Goal: Task Accomplishment & Management: Manage account settings

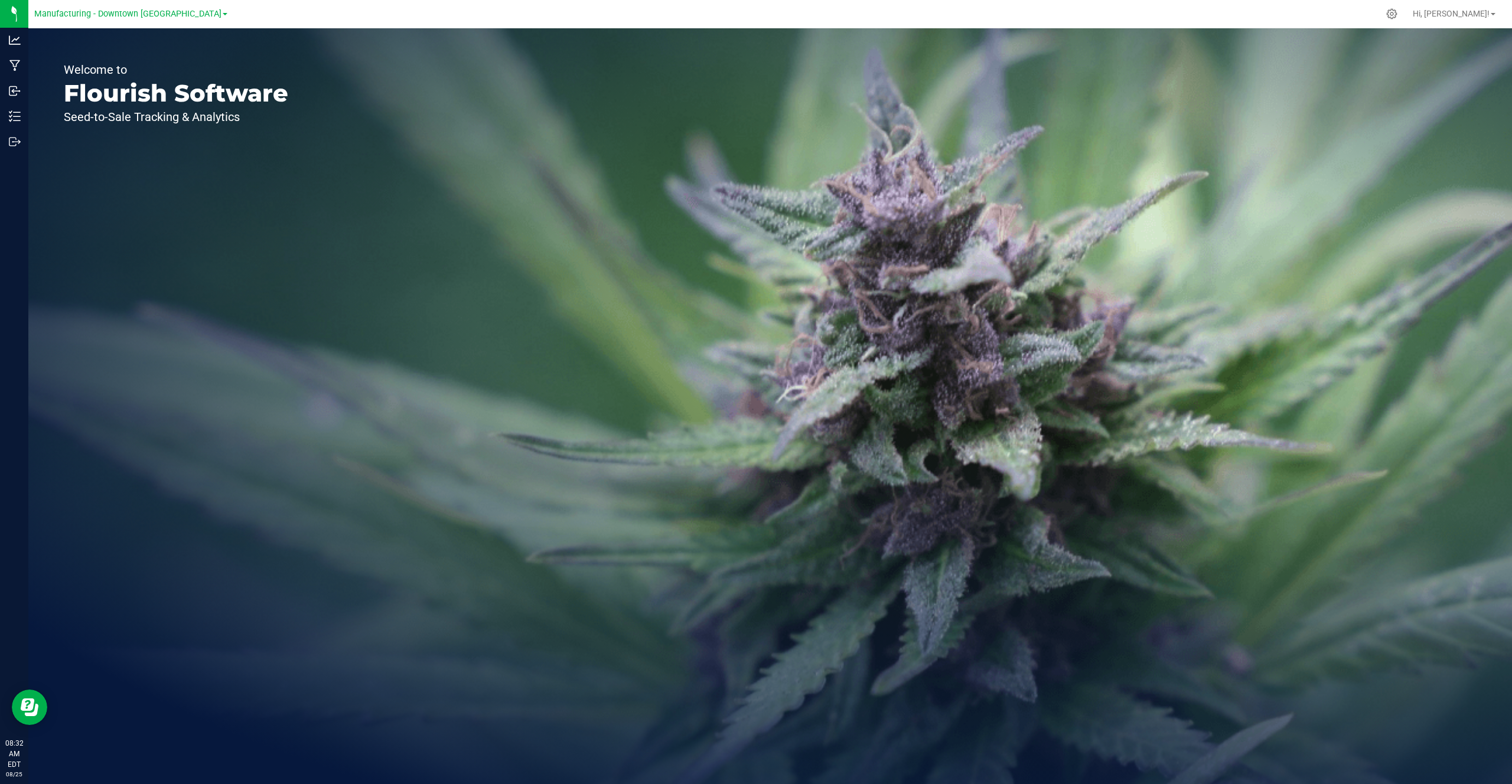
click at [491, 231] on div "Welcome to Flourish Software Seed-to-Sale Tracking & Analytics" at bounding box center [770, 406] width 1484 height 756
click at [1407, 12] on div at bounding box center [1392, 14] width 29 height 25
click at [1462, 12] on span "Hi, [PERSON_NAME]!" at bounding box center [1451, 14] width 77 height 10
click at [1454, 35] on span "Manage Settings" at bounding box center [1465, 41] width 61 height 12
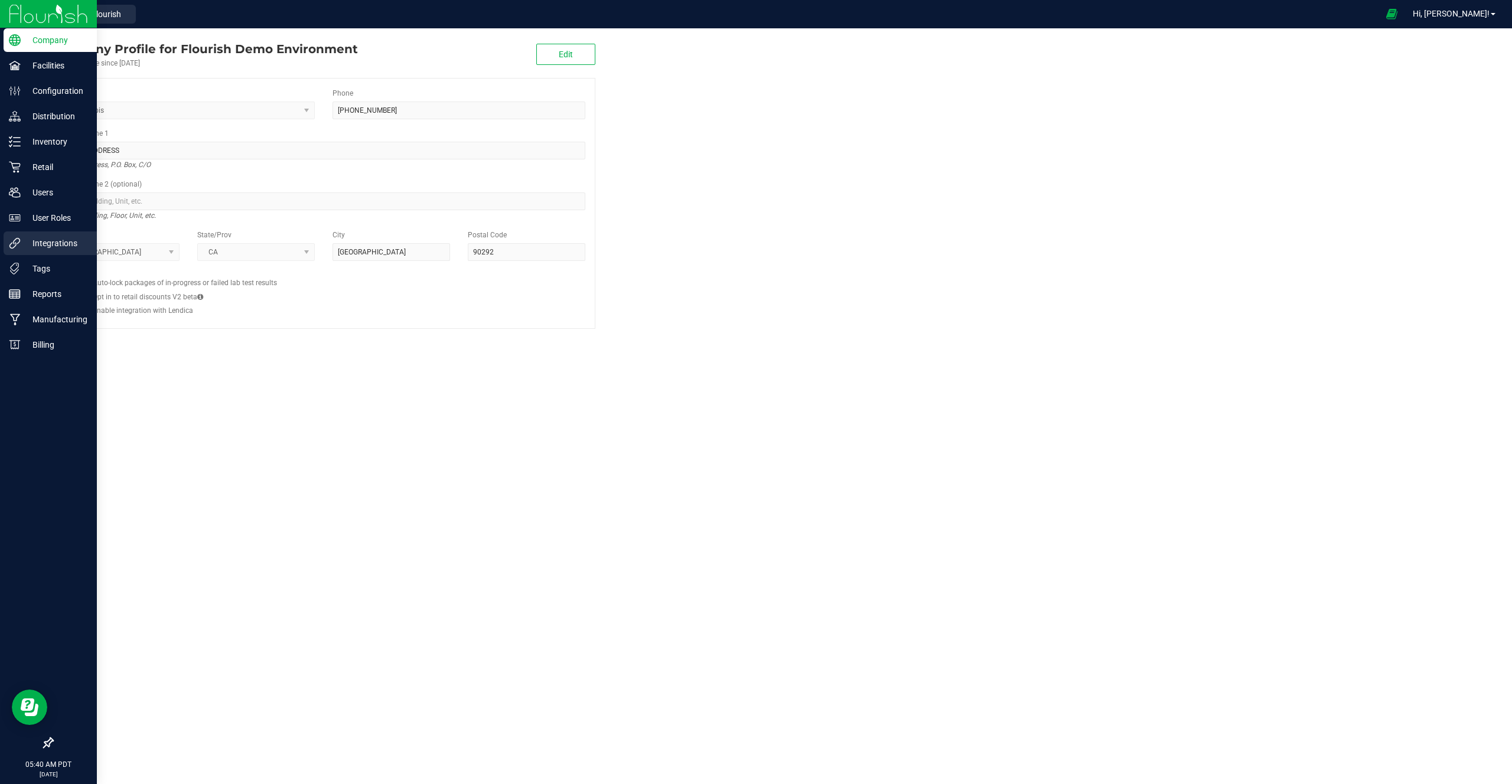
click at [64, 248] on p "Integrations" at bounding box center [55, 243] width 71 height 15
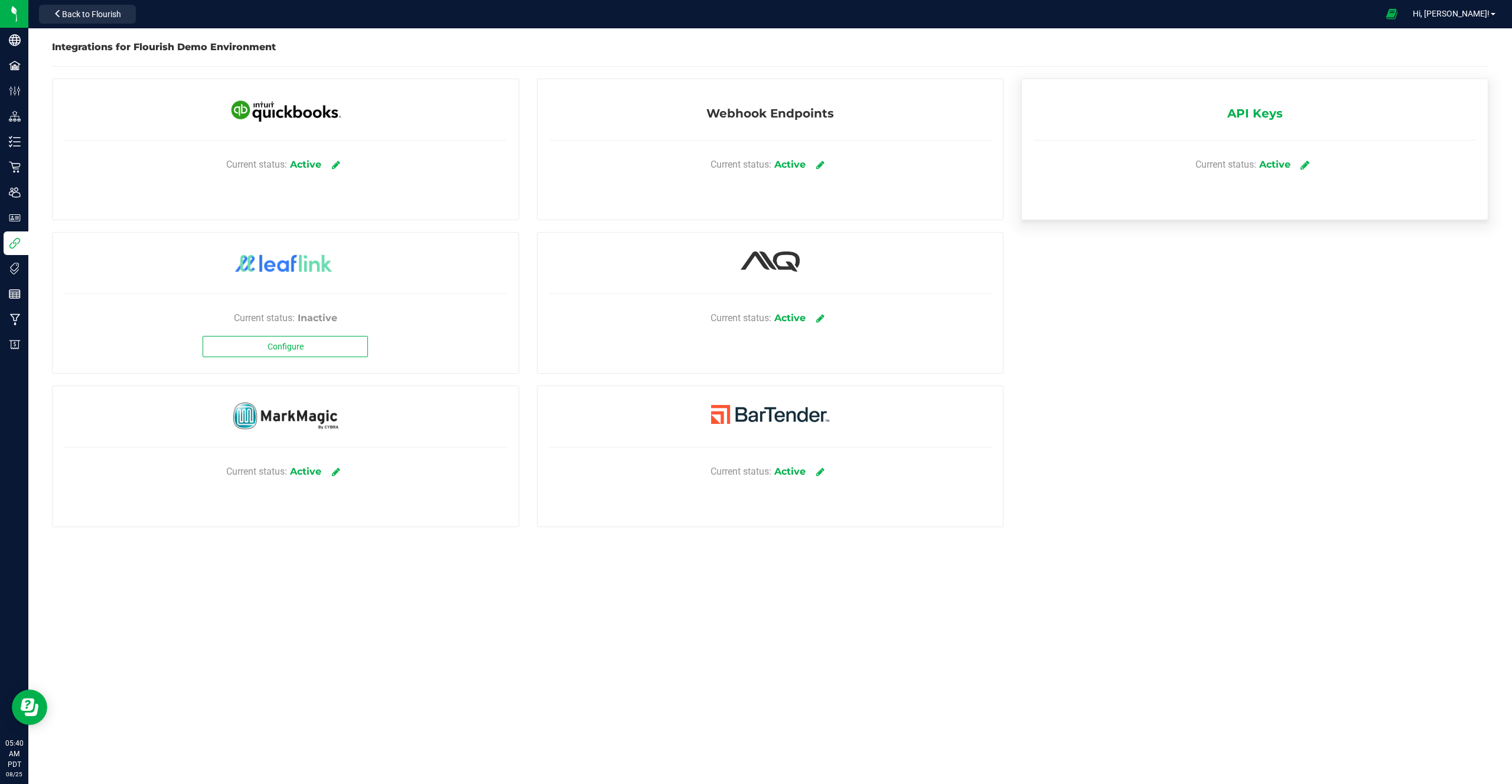
click at [1300, 157] on link at bounding box center [1306, 164] width 19 height 20
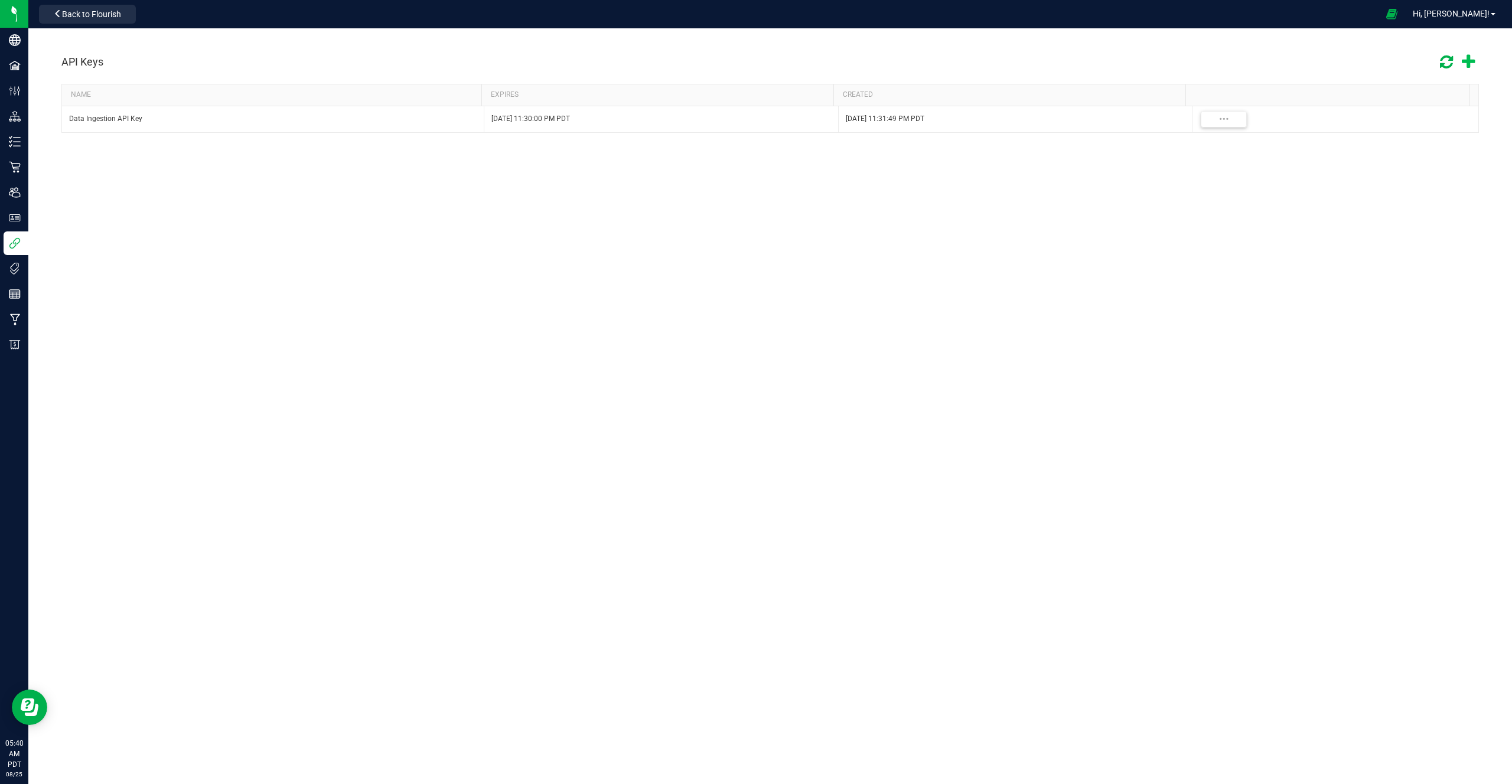
click at [1476, 58] on span at bounding box center [1468, 62] width 23 height 27
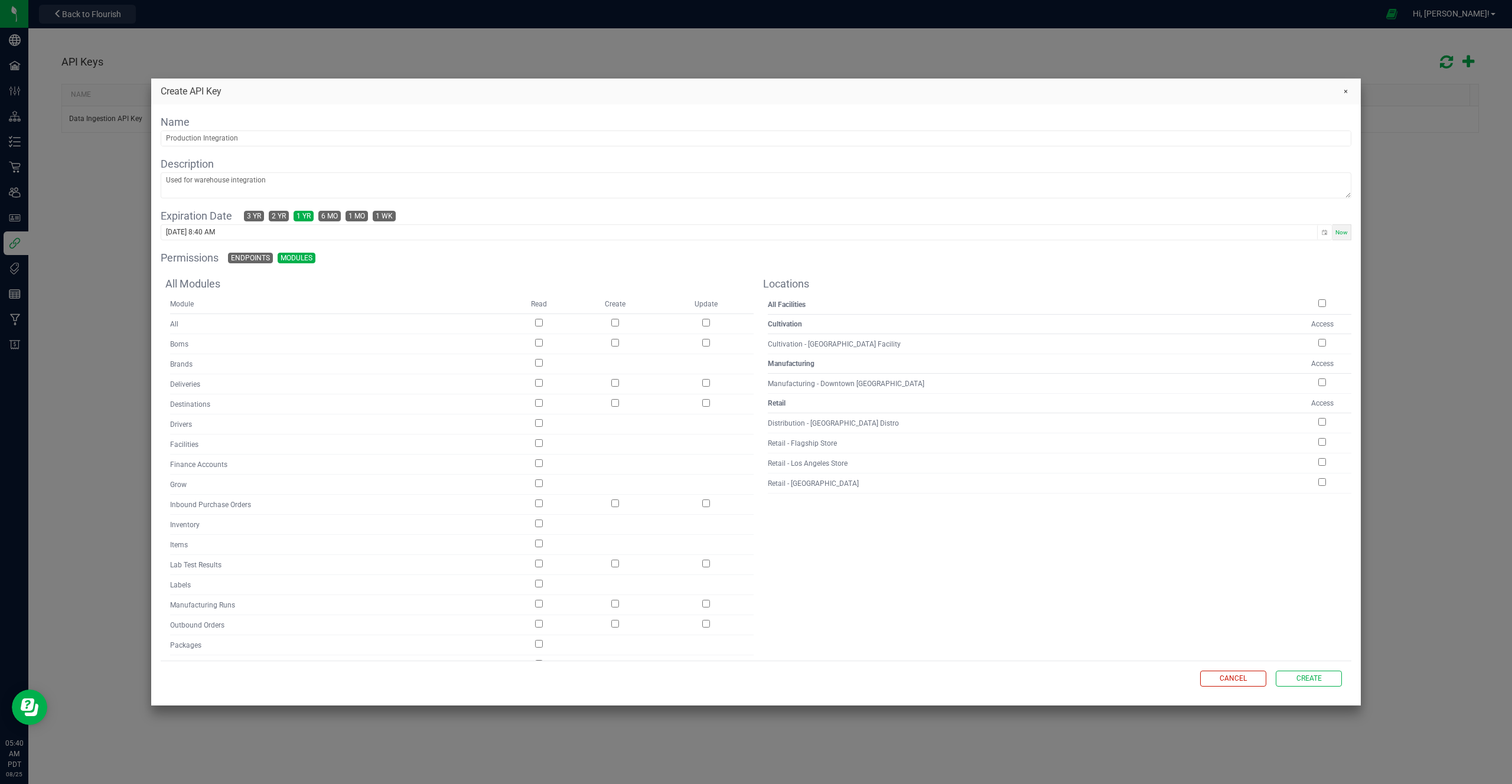
click at [229, 127] on div "Name" at bounding box center [755, 129] width 1190 height 32
click at [215, 144] on input "text" at bounding box center [756, 138] width 1189 height 15
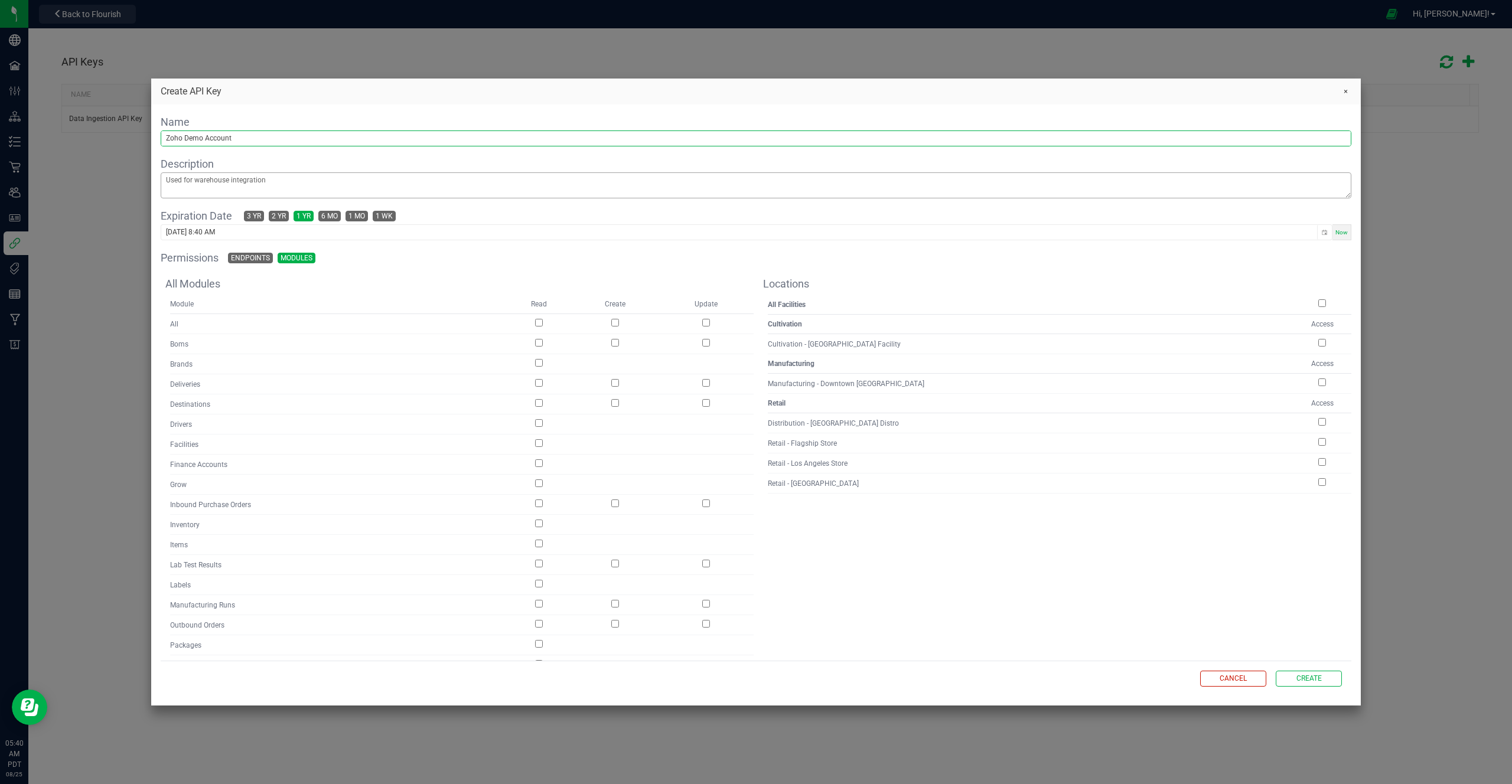
type input "Zoho Demo Account"
click at [216, 185] on textarea at bounding box center [756, 186] width 1189 height 25
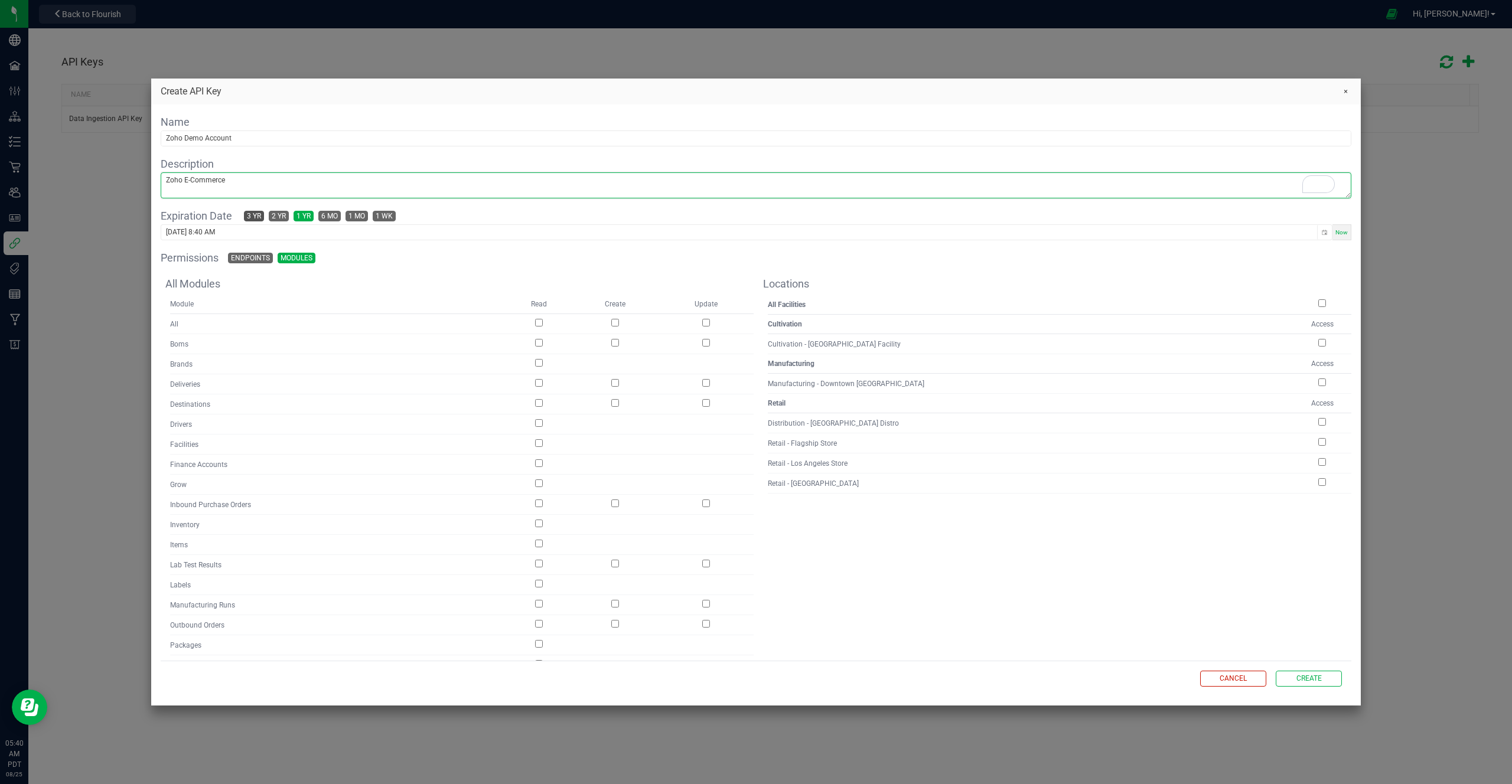
type textarea "Zoho E-Commerce"
click at [258, 215] on span "3 yr" at bounding box center [254, 217] width 15 height 10
type input "[DATE] 8:40 AM"
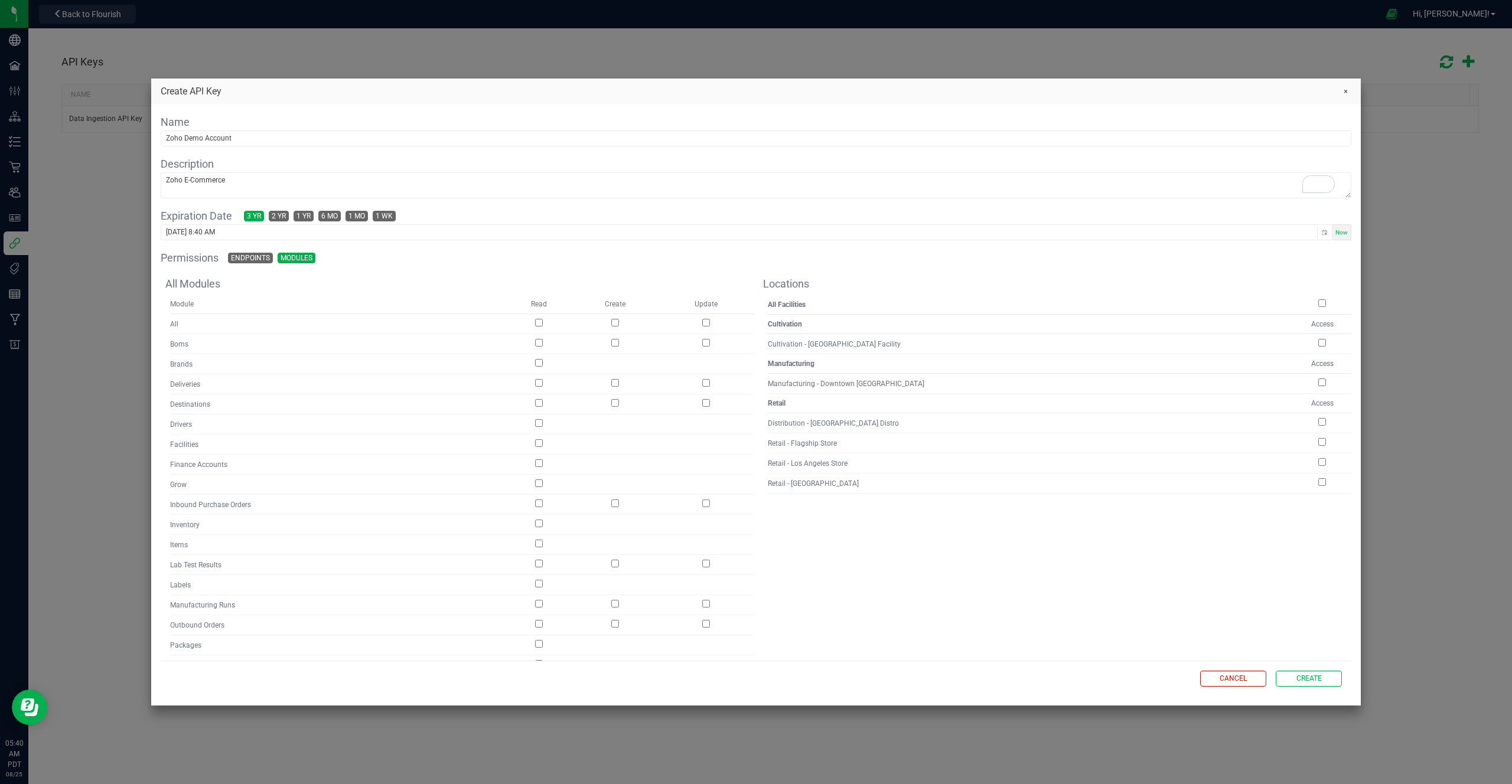
click at [295, 256] on span "Modules" at bounding box center [296, 258] width 32 height 10
click at [705, 327] on td at bounding box center [705, 324] width 95 height 20
click at [707, 321] on td at bounding box center [705, 324] width 95 height 20
click at [705, 321] on input "checkbox" at bounding box center [706, 323] width 8 height 8
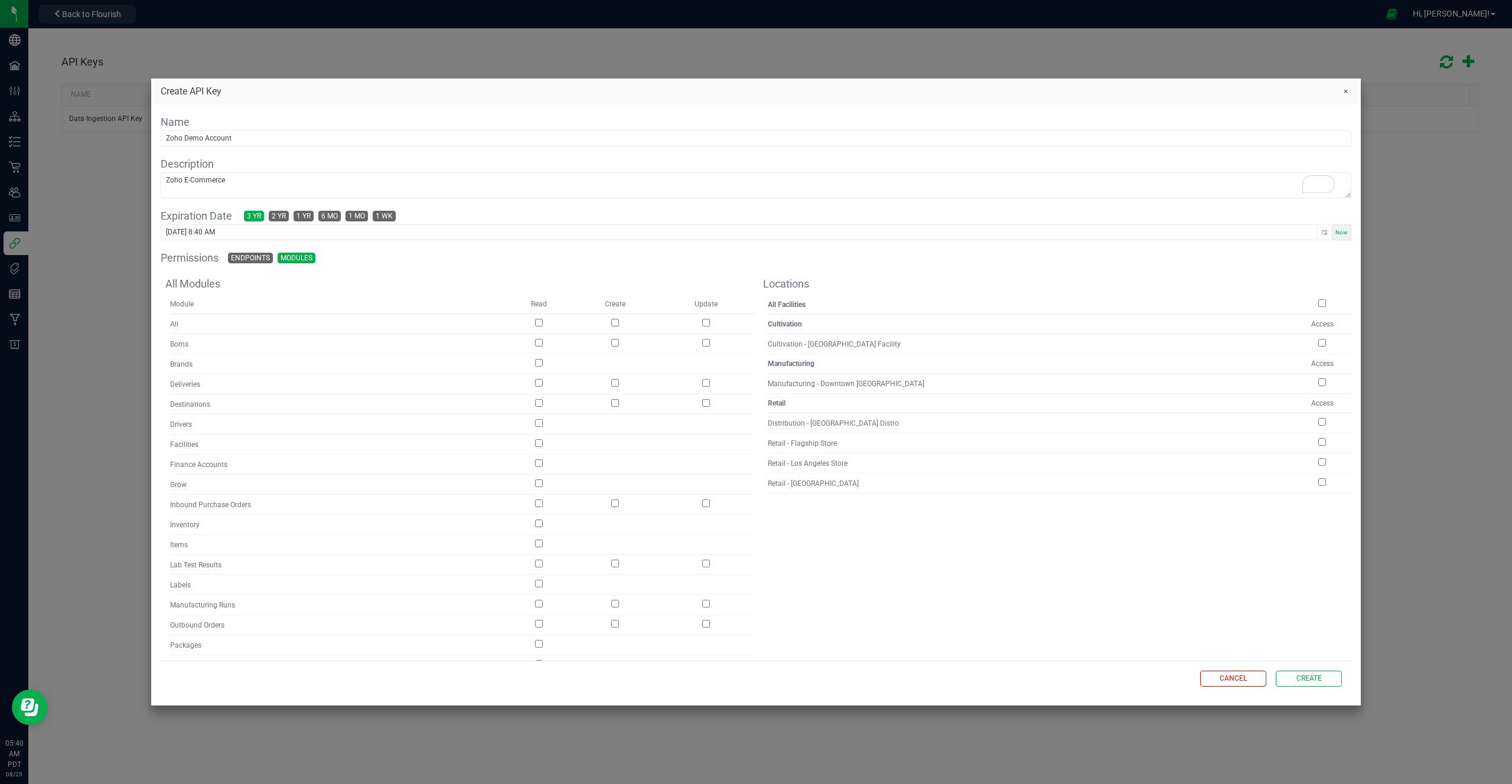
checkbox input "true"
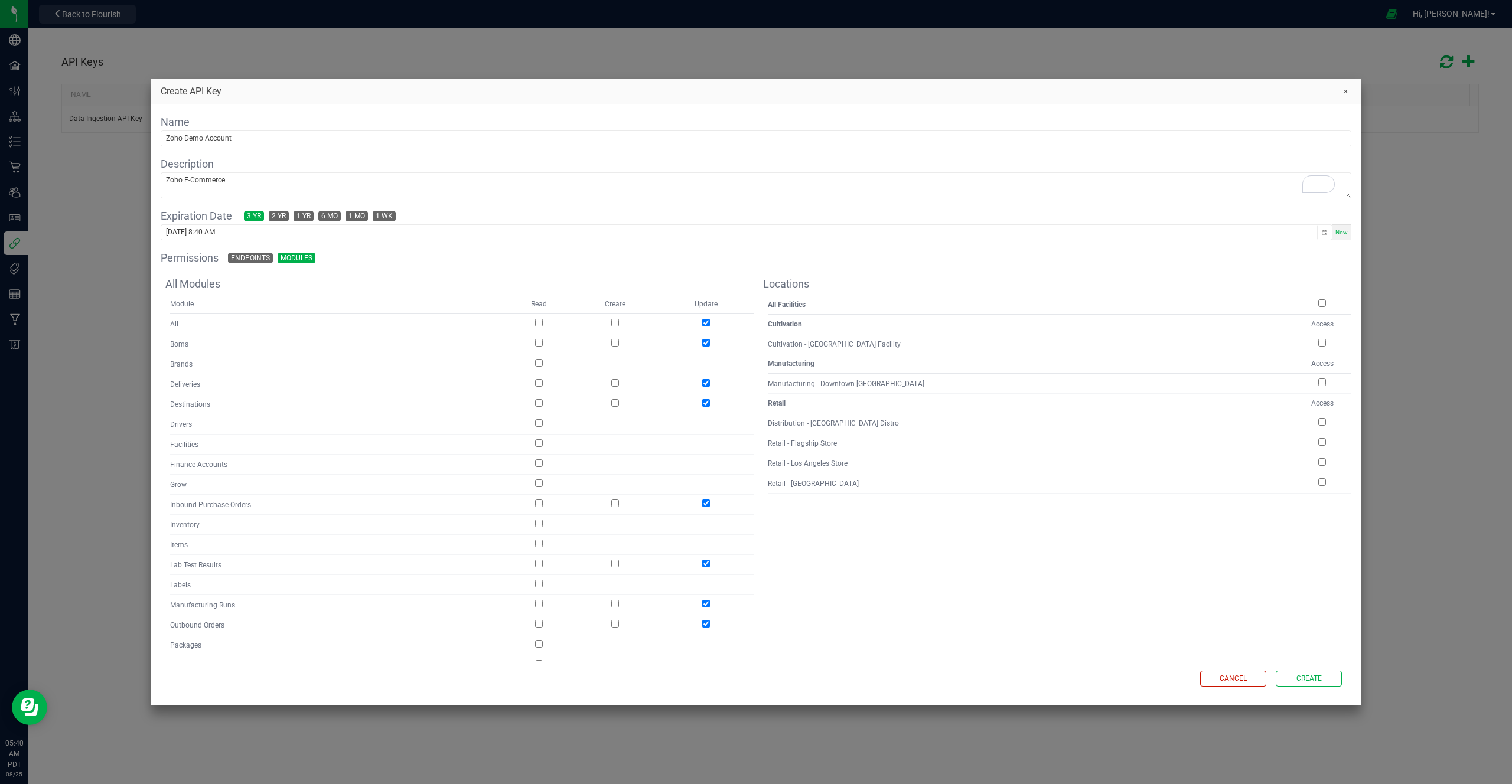
checkbox input "true"
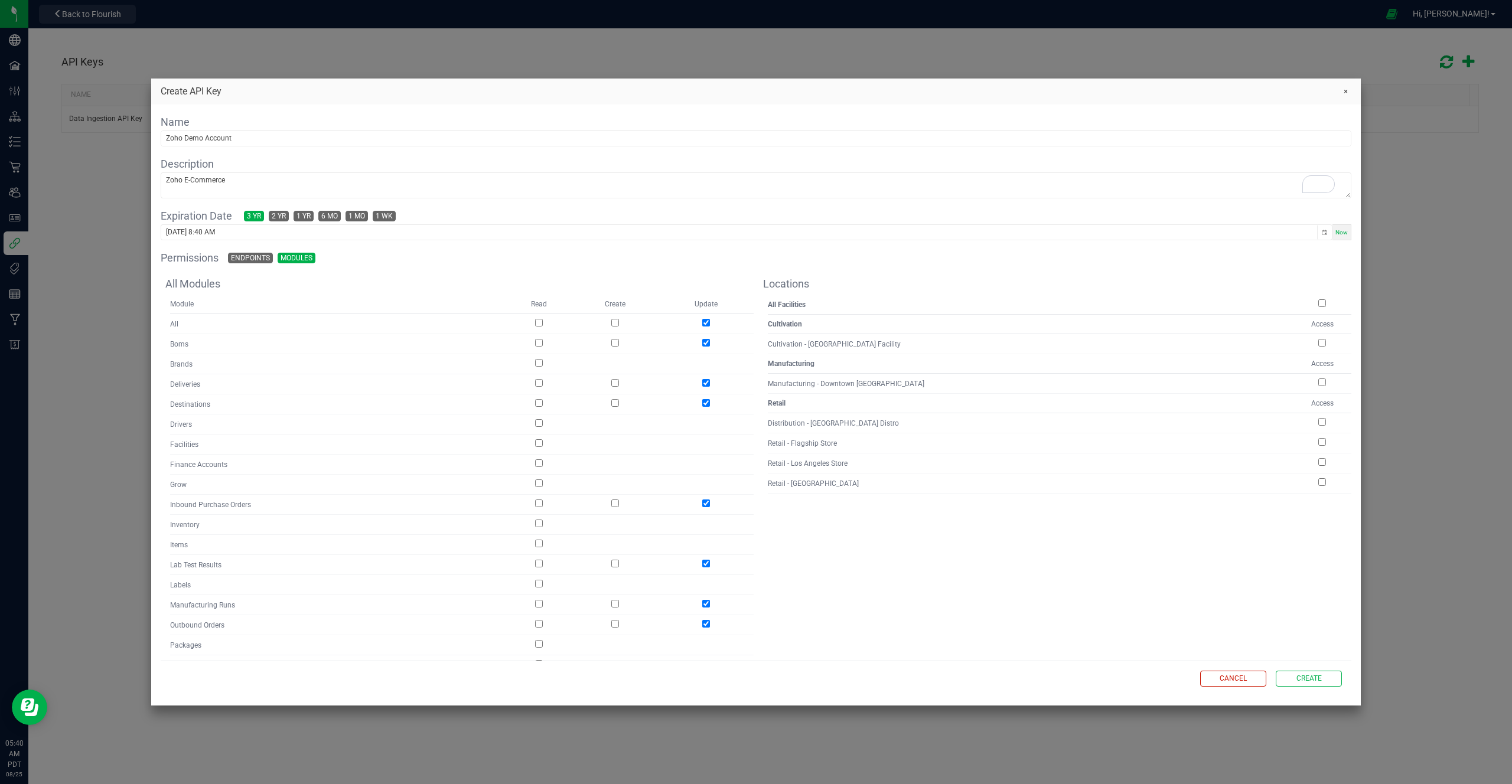
checkbox input "true"
click at [616, 320] on input "checkbox" at bounding box center [615, 323] width 8 height 8
checkbox input "true"
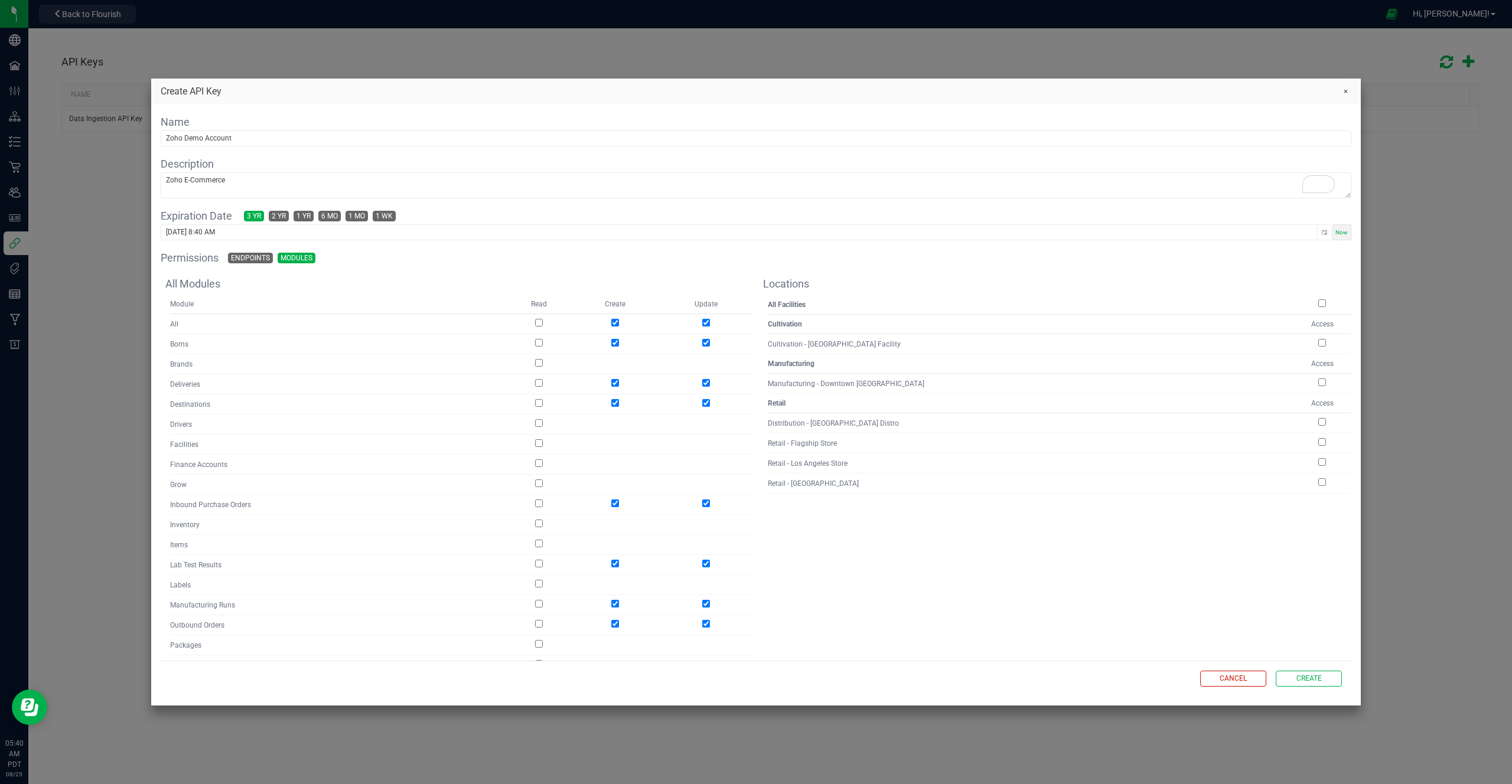
checkbox input "true"
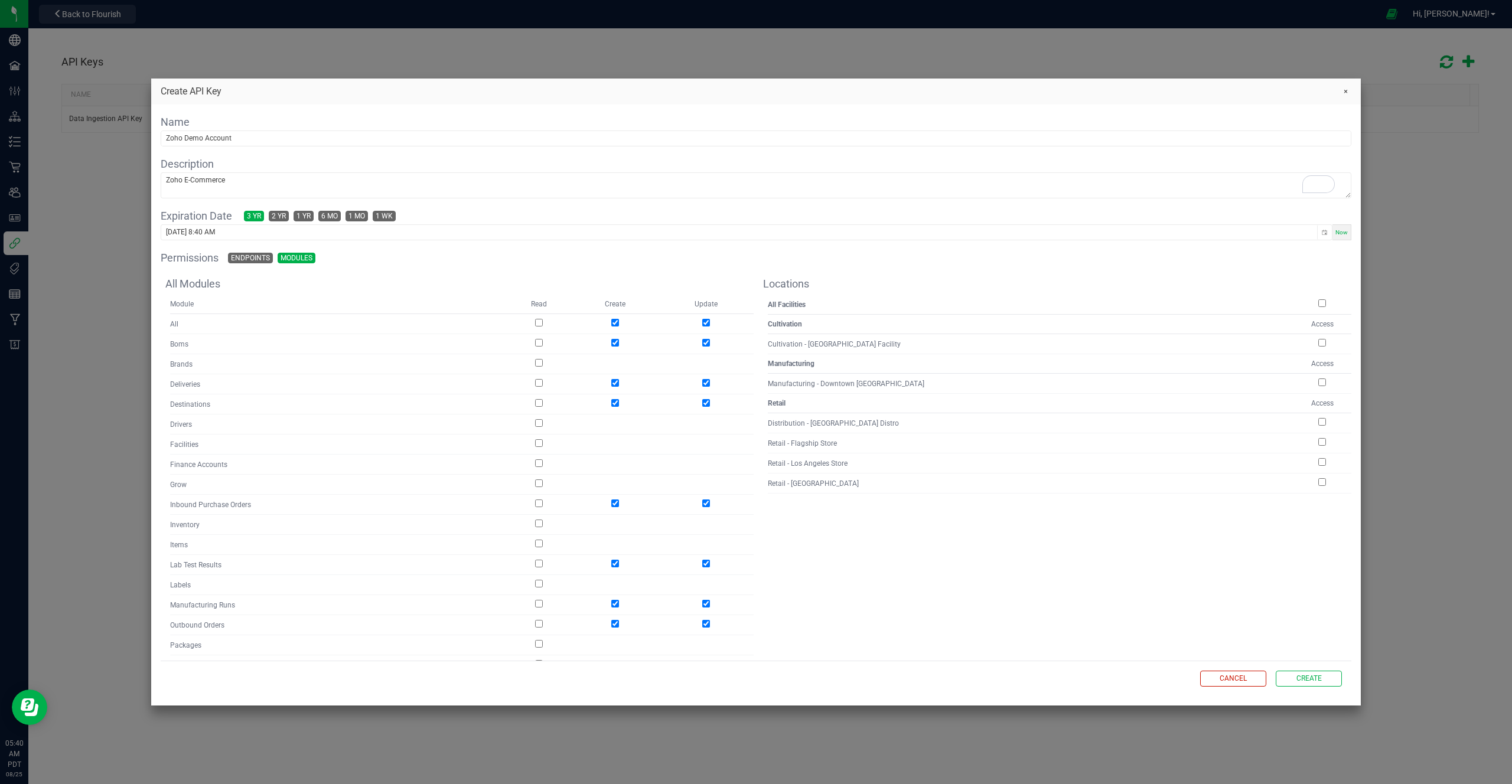
checkbox input "true"
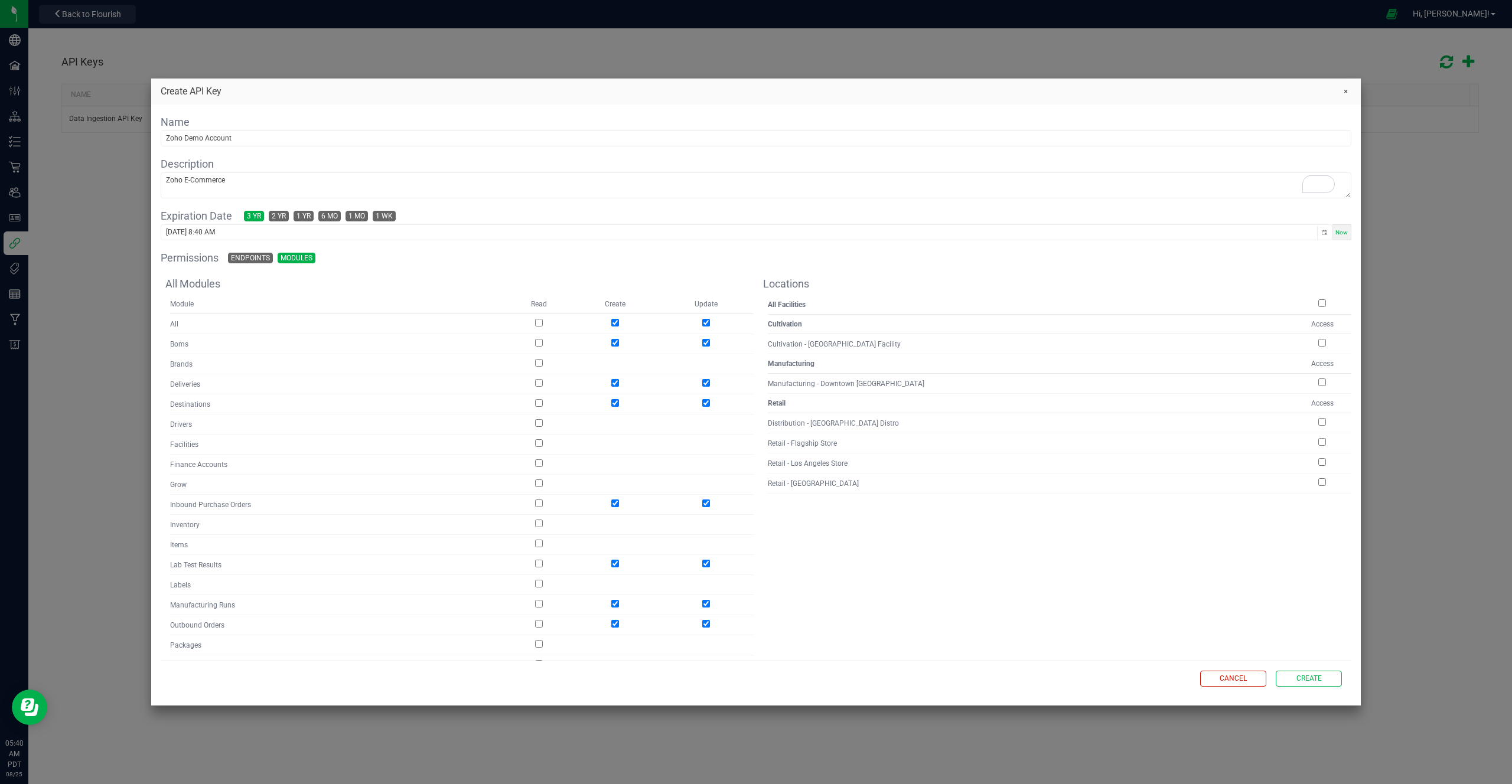
click at [540, 323] on input "checkbox" at bounding box center [539, 323] width 8 height 8
checkbox input "true"
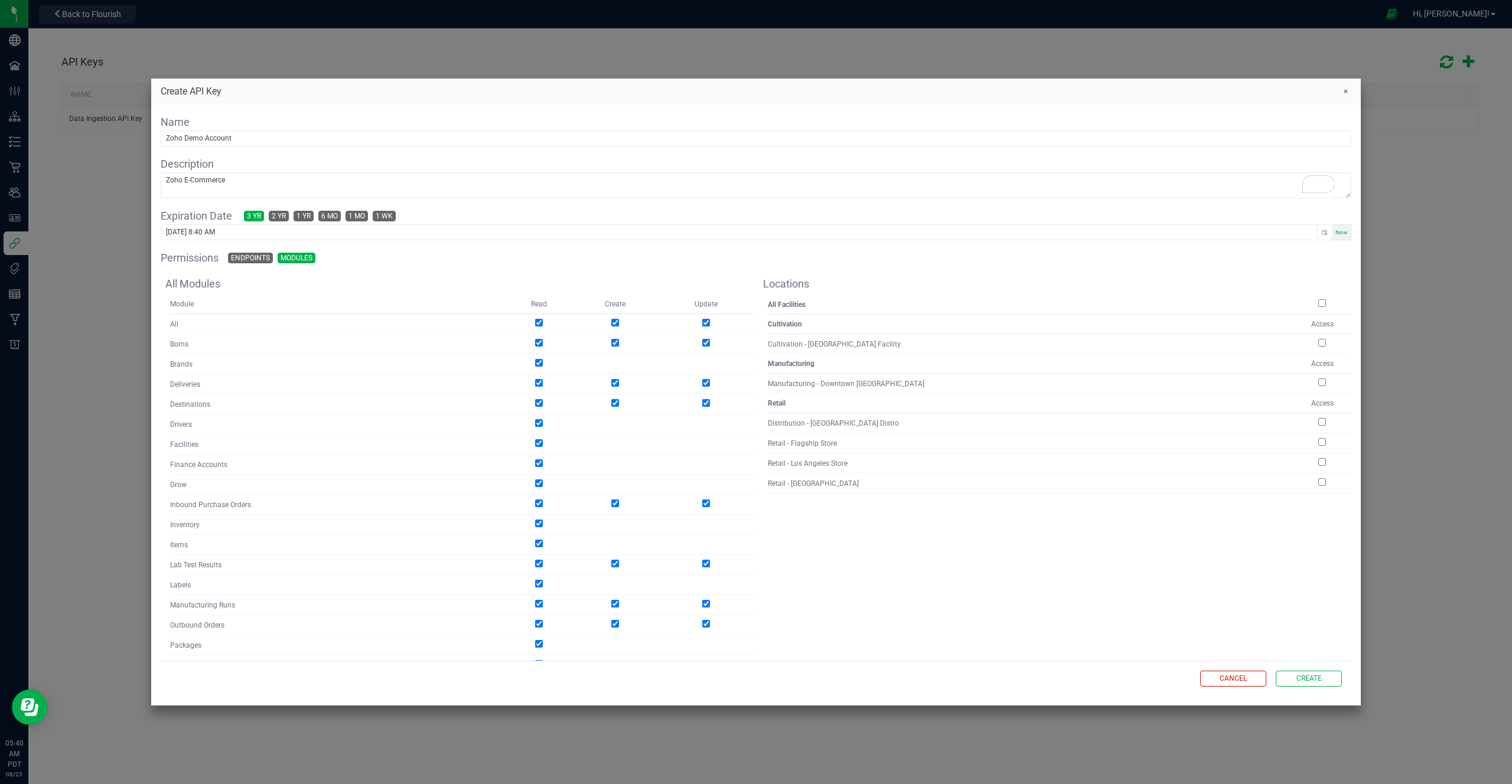
checkbox input "true"
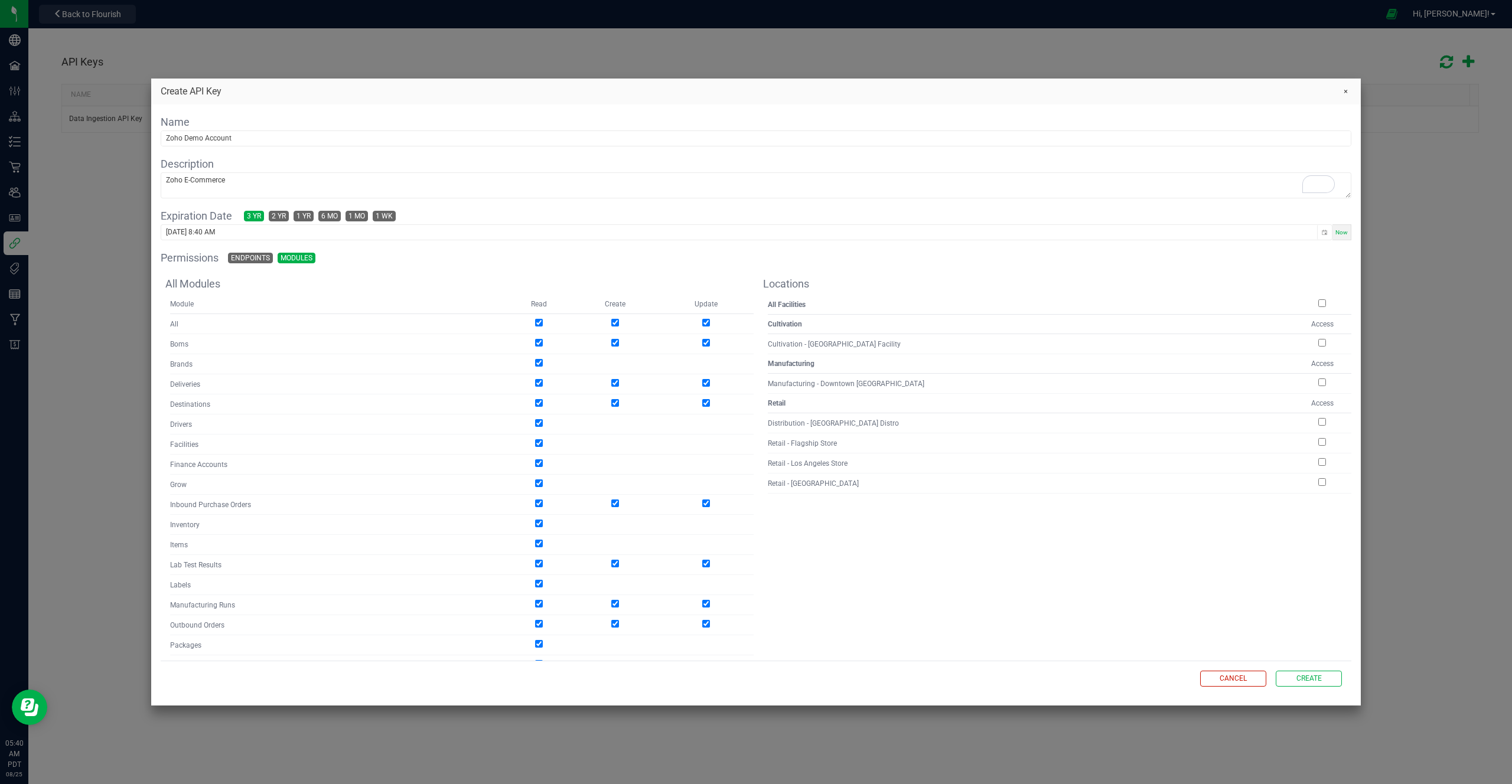
checkbox input "true"
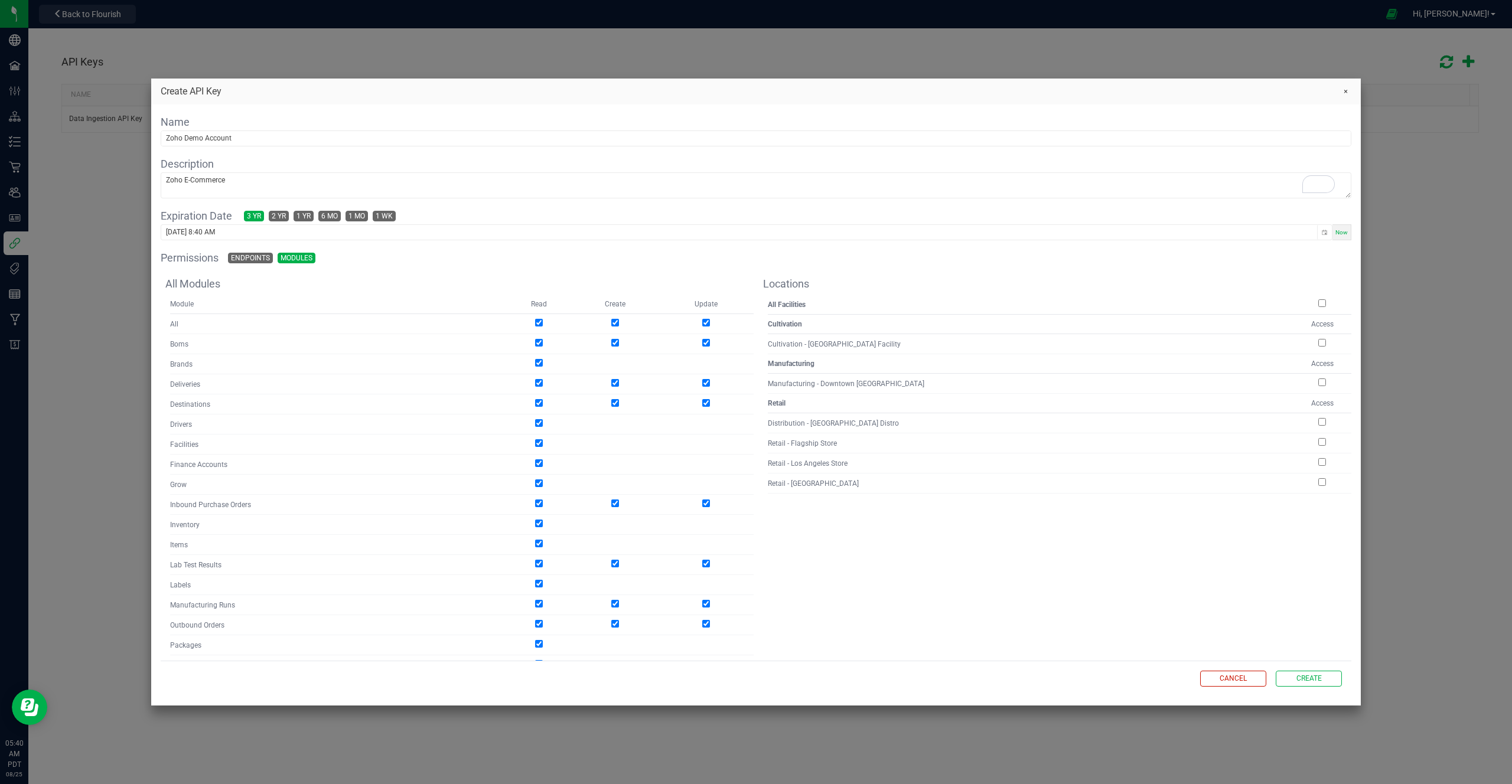
checkbox input "true"
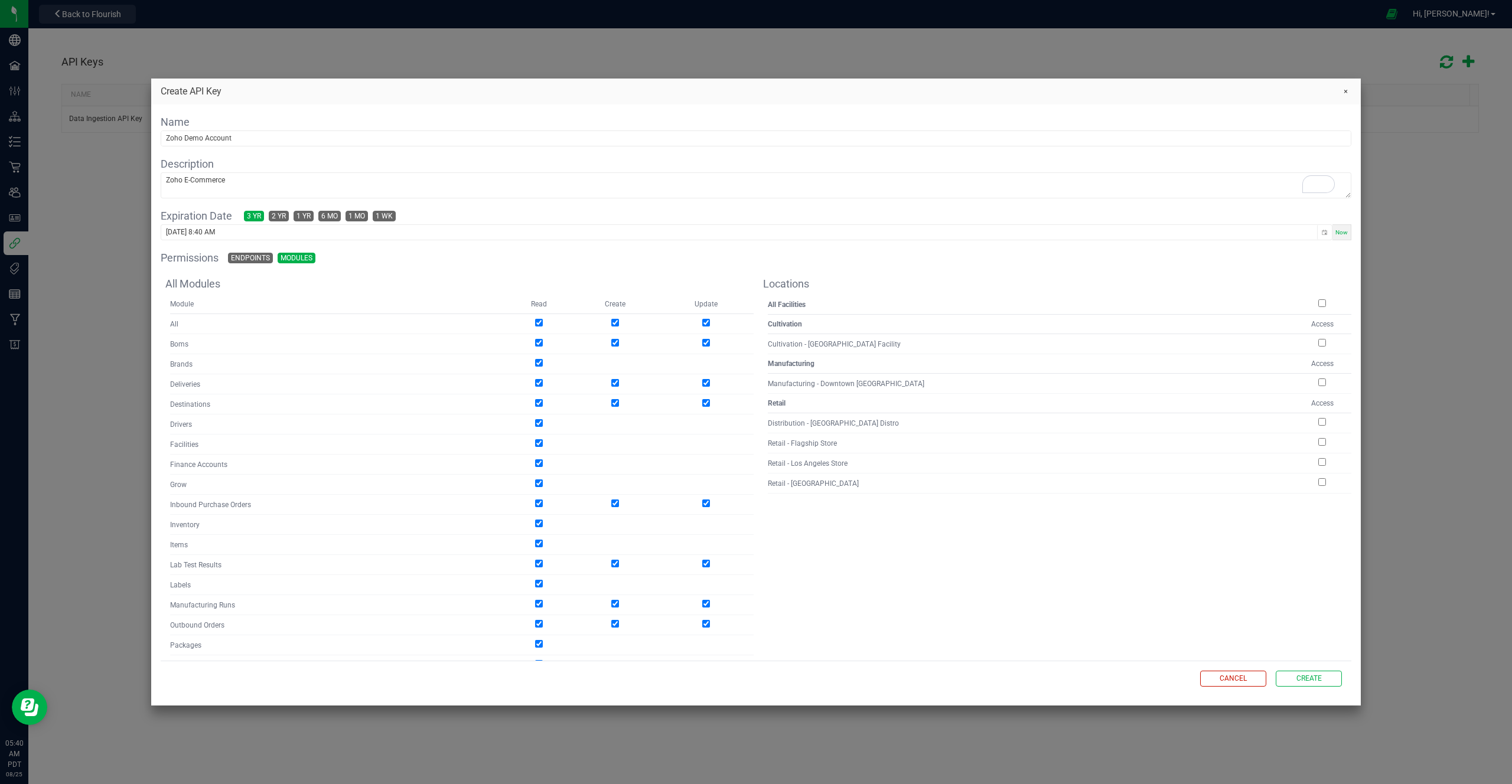
checkbox input "true"
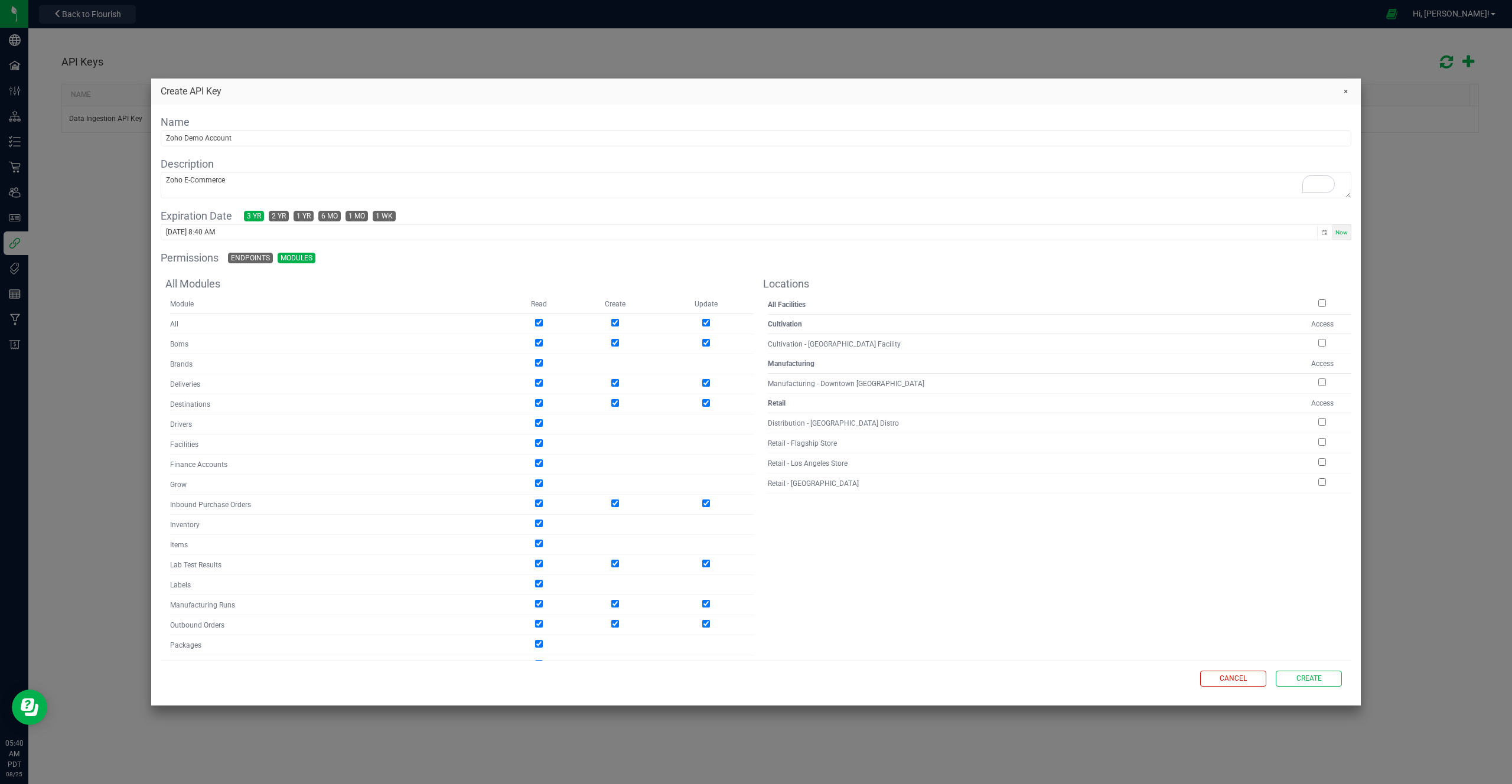
checkbox input "true"
click at [1319, 305] on input "checkbox" at bounding box center [1323, 303] width 8 height 8
checkbox input "true"
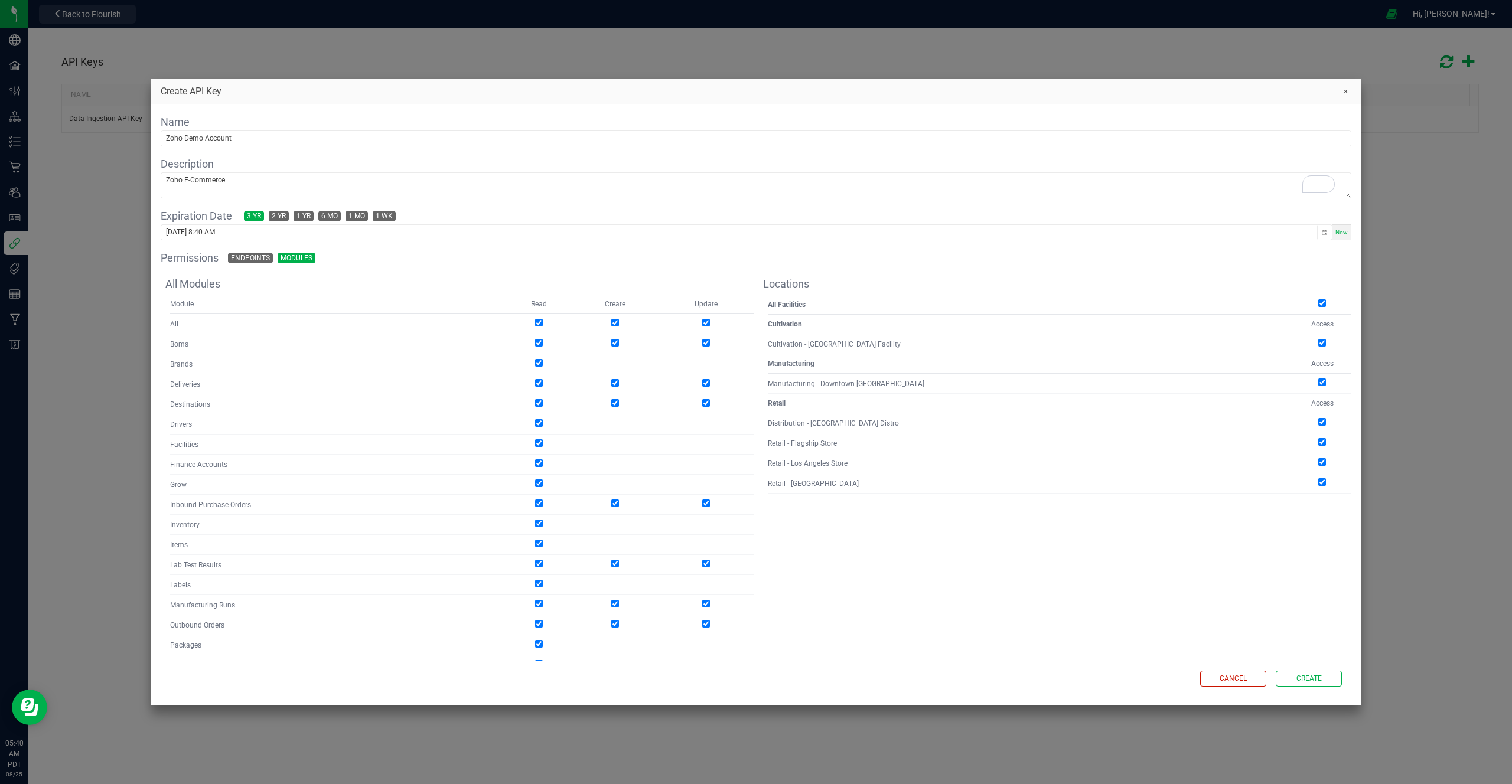
checkbox input "true"
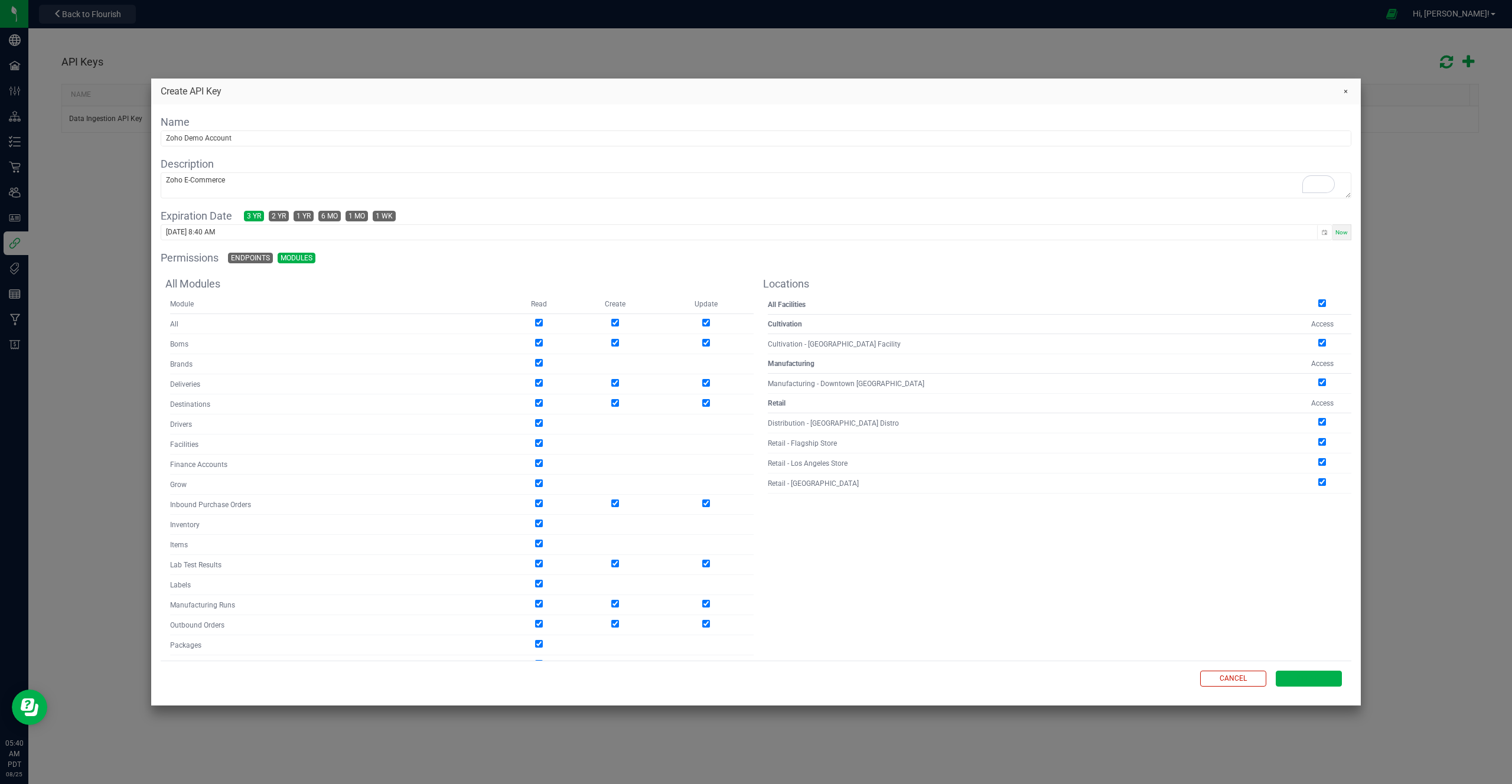
click at [1319, 679] on span "Create" at bounding box center [1309, 679] width 25 height 10
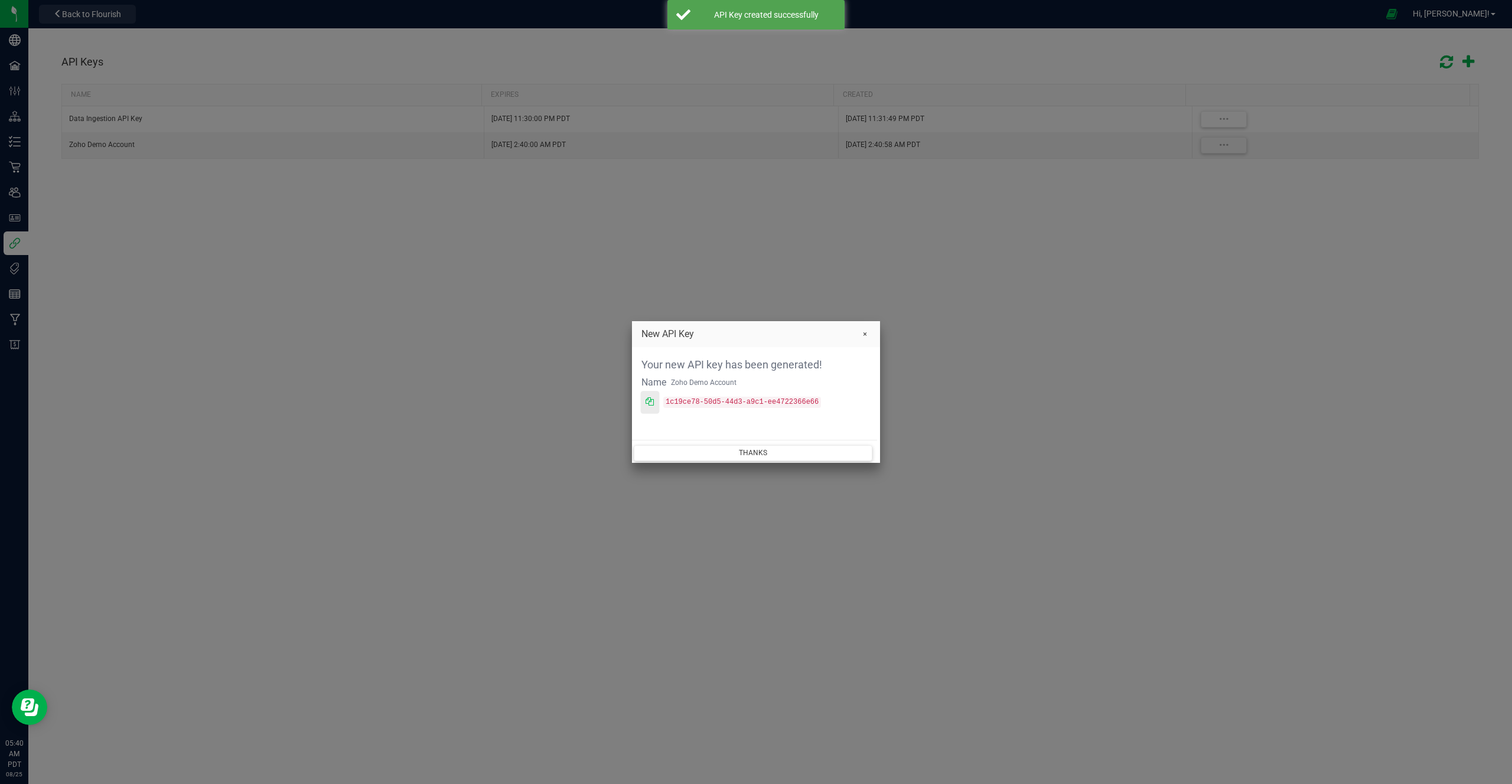
click at [648, 400] on icon at bounding box center [649, 401] width 9 height 9
click at [764, 454] on button "Thanks" at bounding box center [753, 453] width 239 height 16
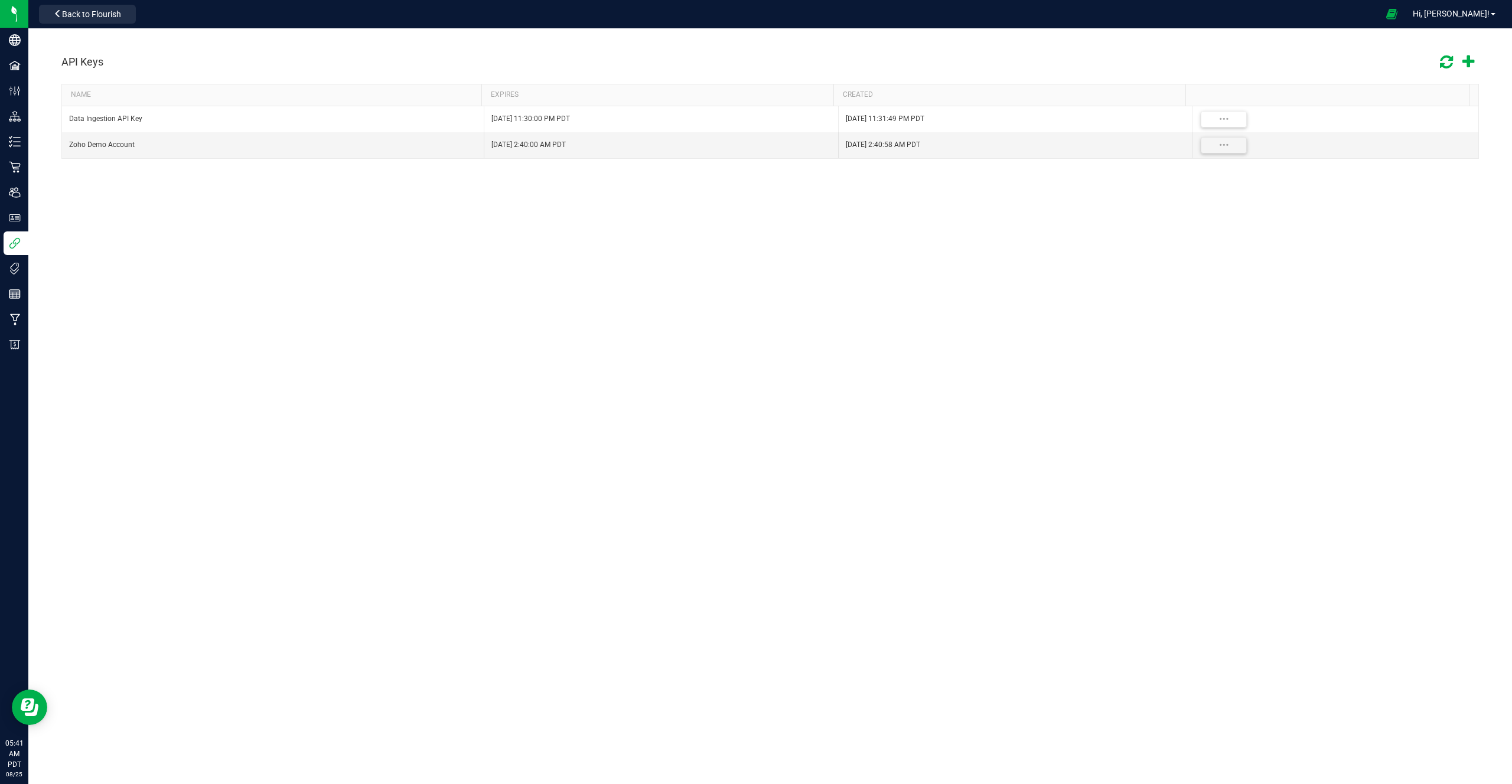
click at [764, 454] on div "API Keys NAME EXPIRES CREATED Data Ingestion API Key [DATE] 11:30:00 PM PDT [DA…" at bounding box center [770, 406] width 1484 height 756
